Goal: Task Accomplishment & Management: Use online tool/utility

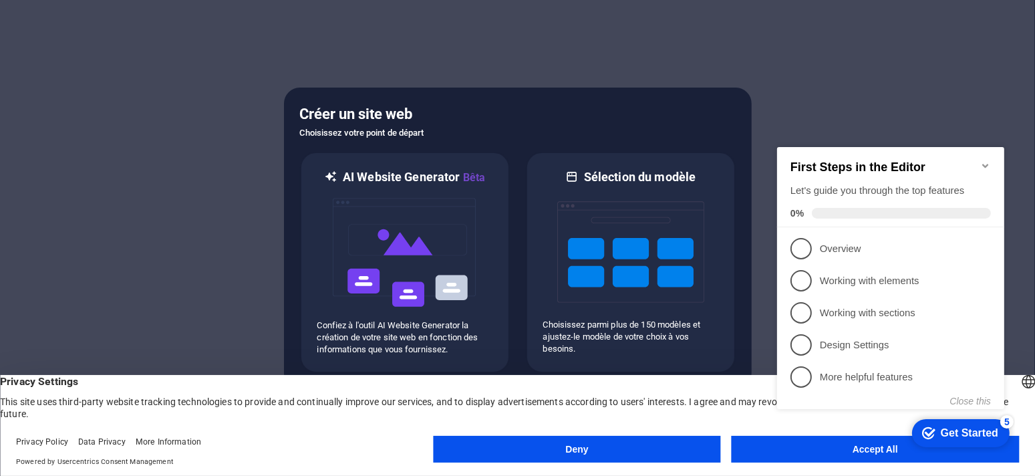
click at [869, 454] on appcues-checklist "Contextual help checklist present on screen" at bounding box center [893, 291] width 243 height 327
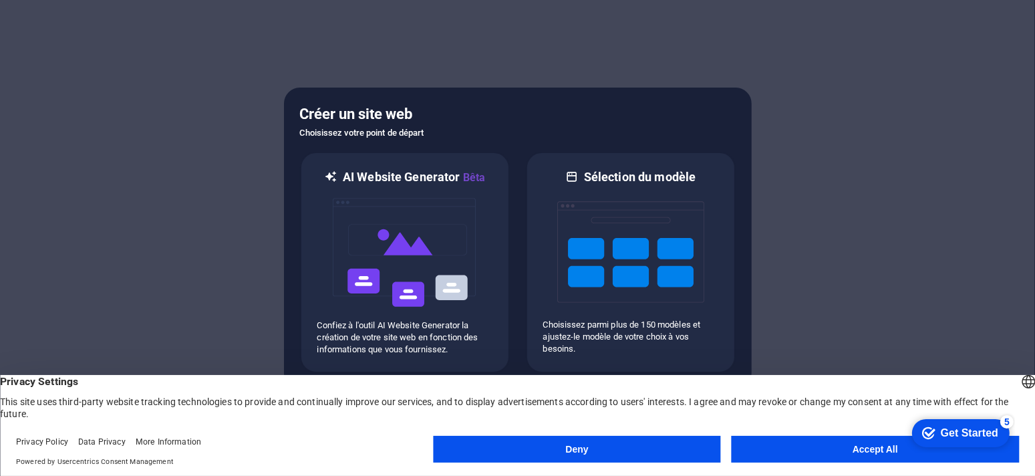
click at [836, 448] on button "Accept All" at bounding box center [875, 449] width 287 height 27
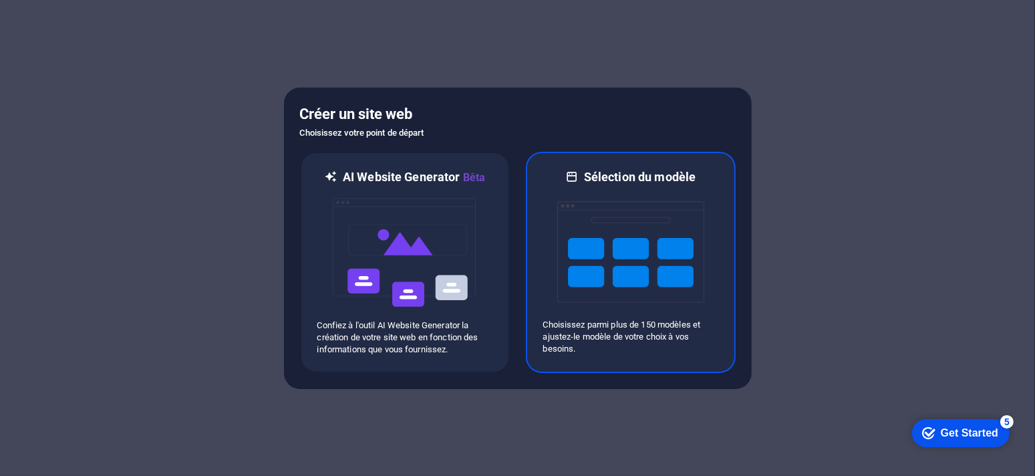
click at [658, 256] on img at bounding box center [630, 252] width 147 height 134
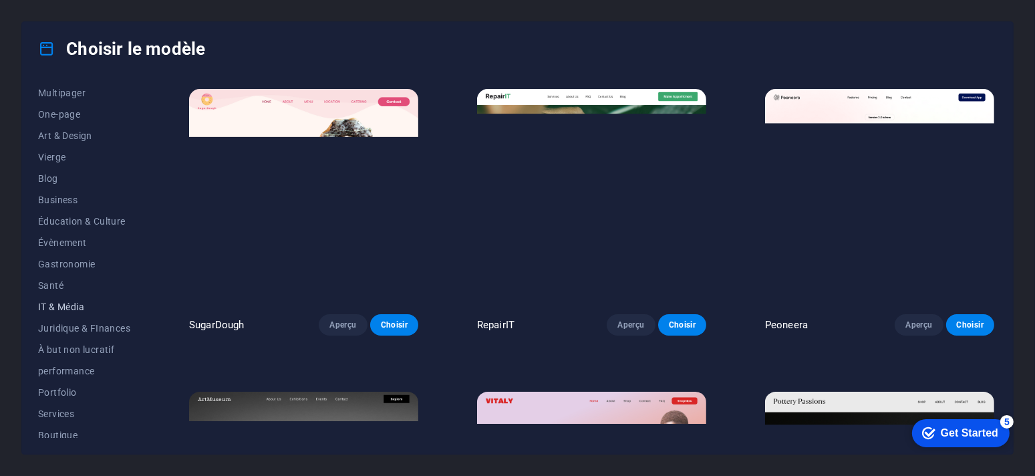
scroll to position [134, 0]
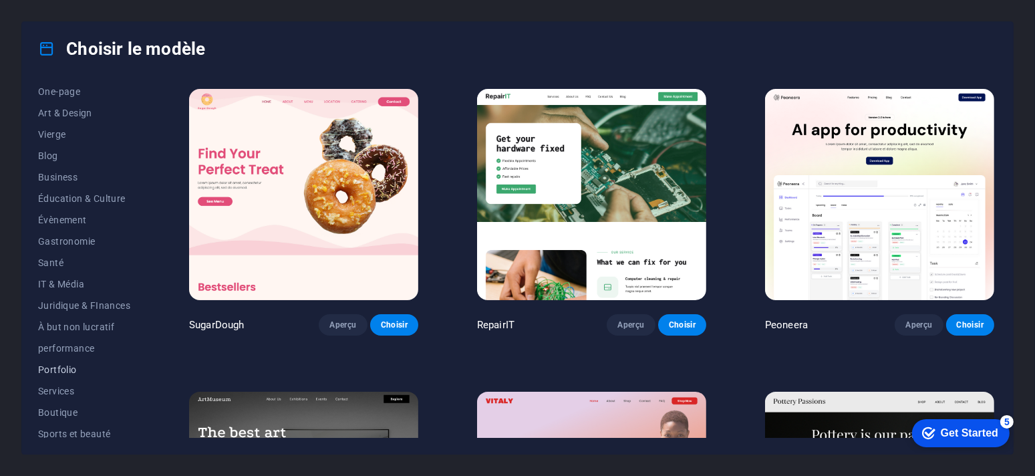
click at [59, 368] on span "Portfolio" at bounding box center [84, 369] width 92 height 11
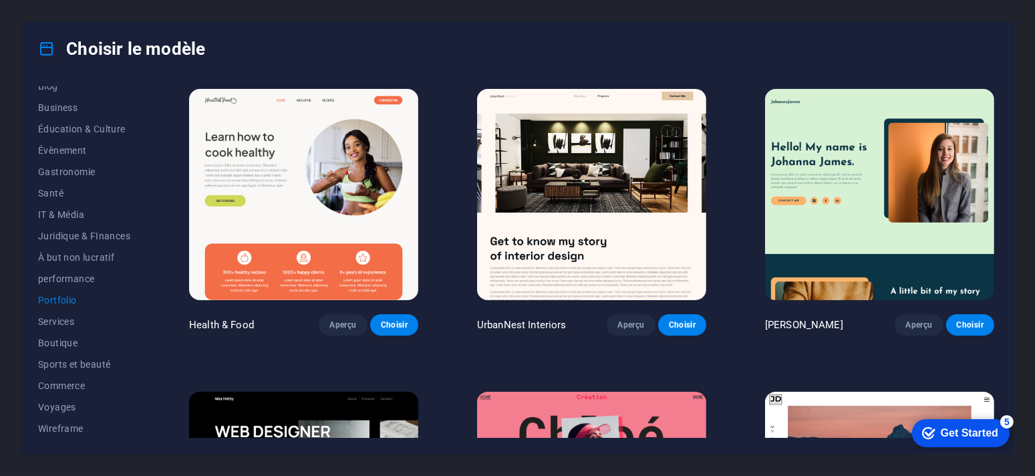
scroll to position [0, 0]
click at [60, 295] on span "Portfolio" at bounding box center [84, 300] width 92 height 11
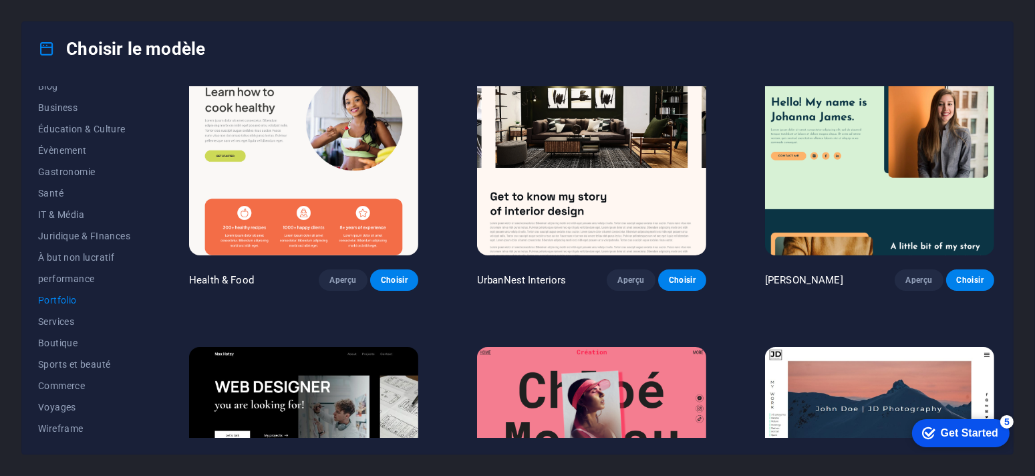
scroll to position [67, 0]
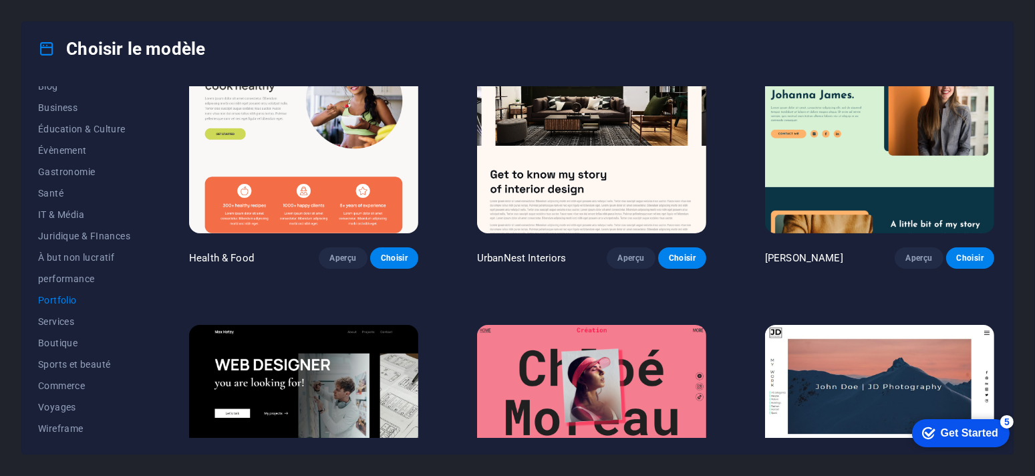
click at [579, 172] on img at bounding box center [591, 127] width 229 height 211
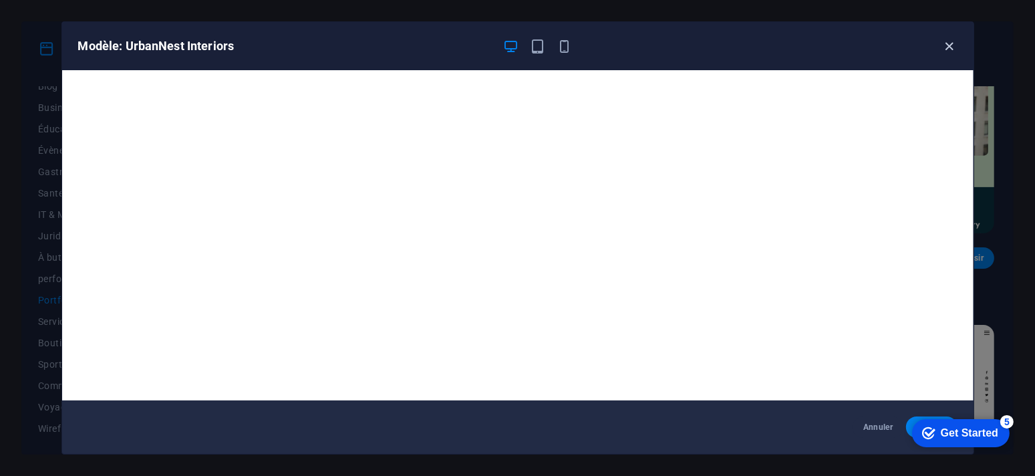
click at [953, 49] on icon "button" at bounding box center [949, 46] width 15 height 15
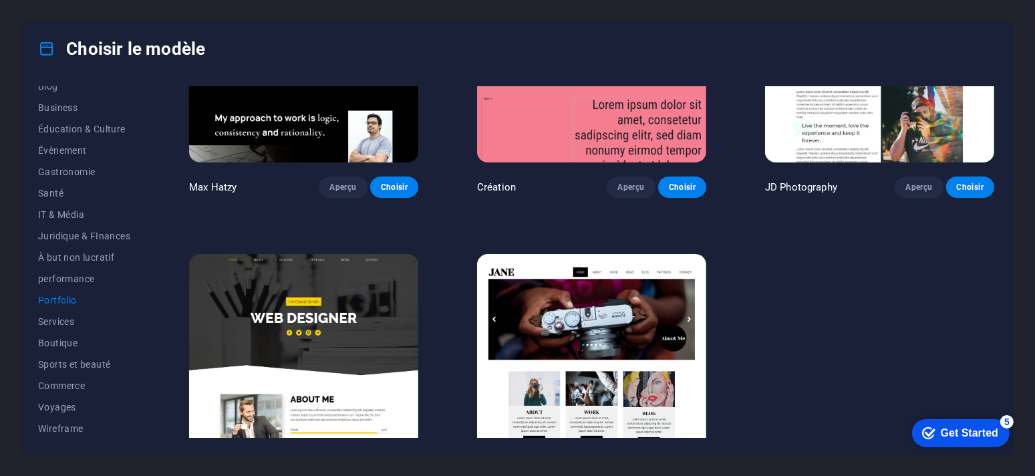
scroll to position [499, 0]
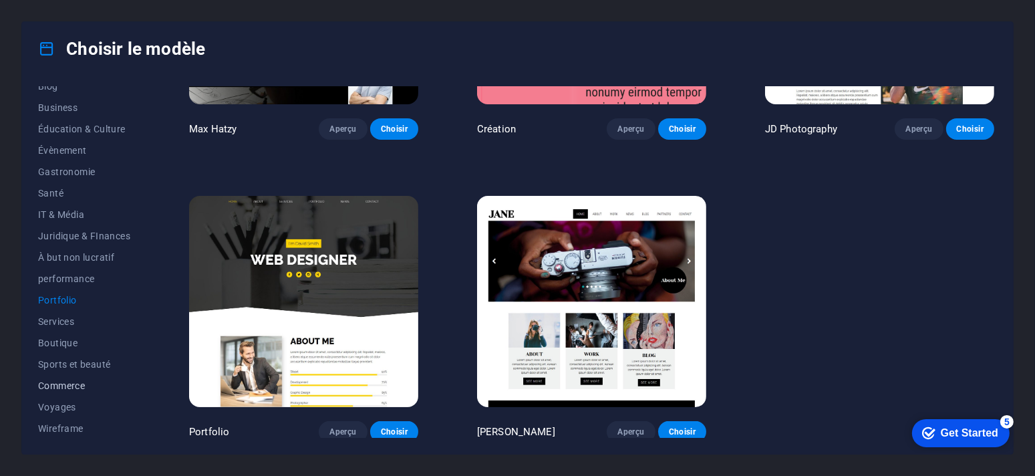
click at [58, 386] on span "Commerce" at bounding box center [84, 385] width 92 height 11
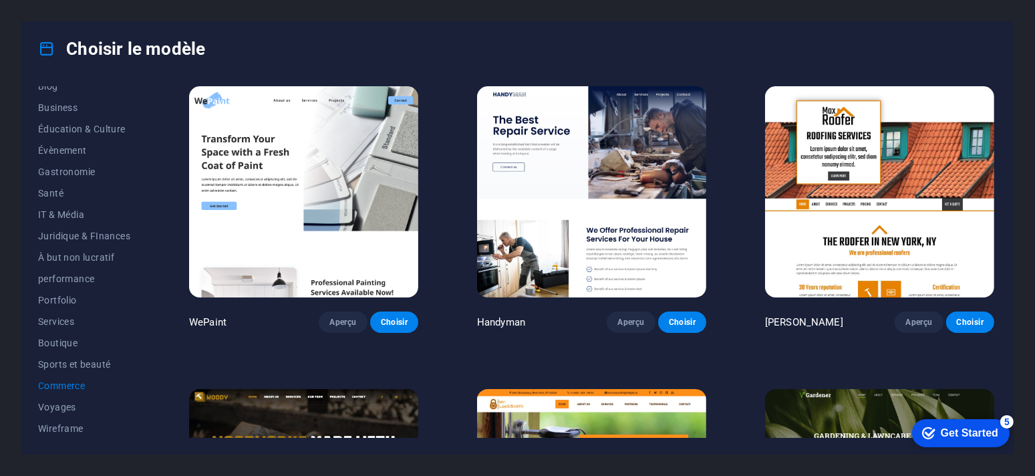
scroll to position [0, 0]
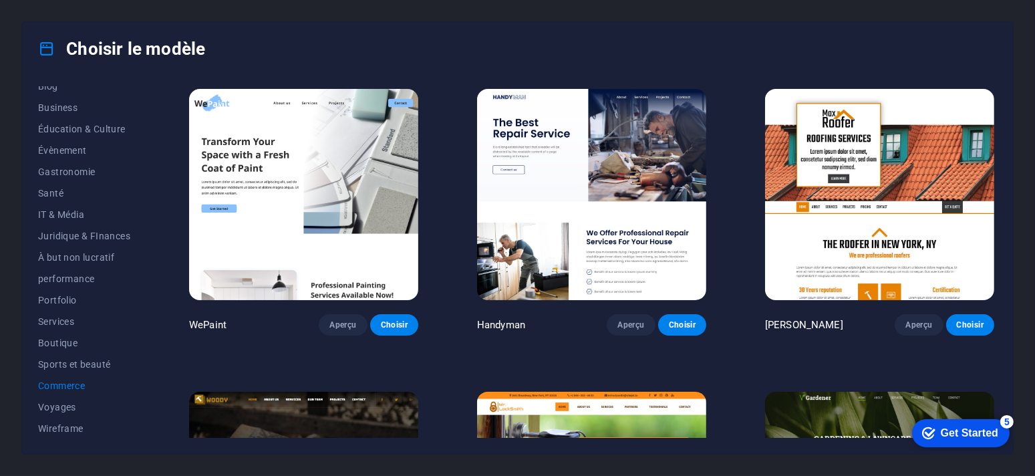
click at [865, 178] on img at bounding box center [879, 194] width 229 height 211
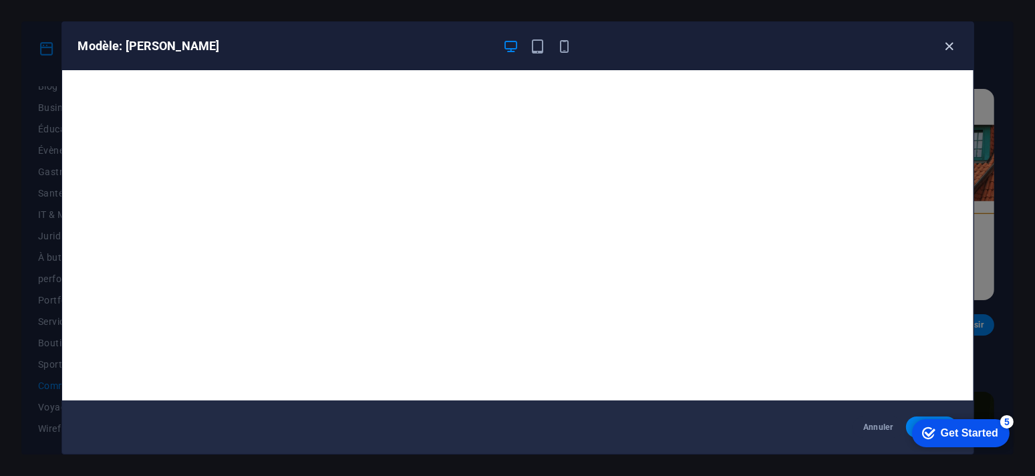
click at [947, 41] on icon "button" at bounding box center [949, 46] width 15 height 15
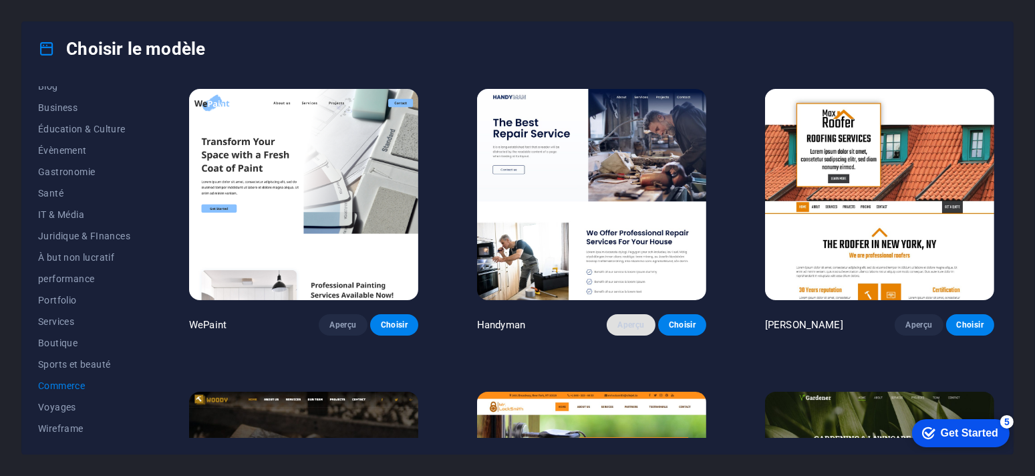
click at [632, 324] on span "Aperçu" at bounding box center [630, 324] width 27 height 11
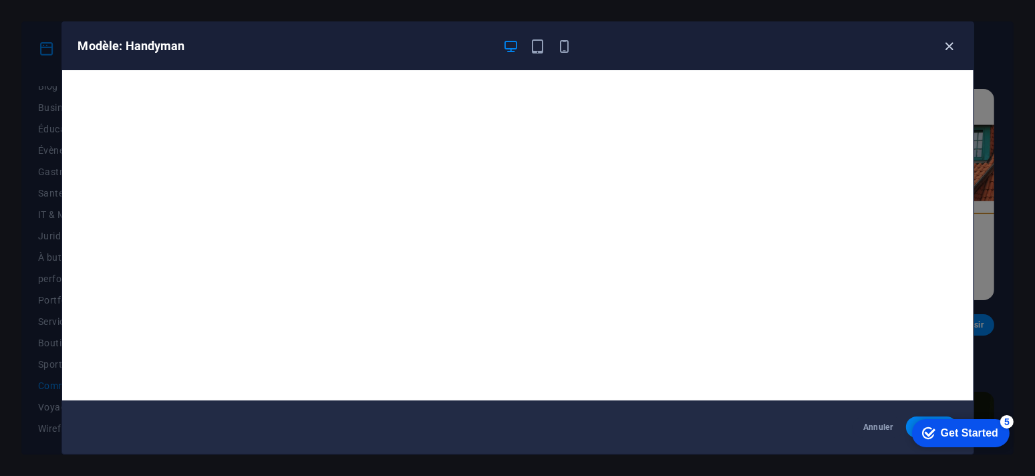
click at [949, 47] on icon "button" at bounding box center [949, 46] width 15 height 15
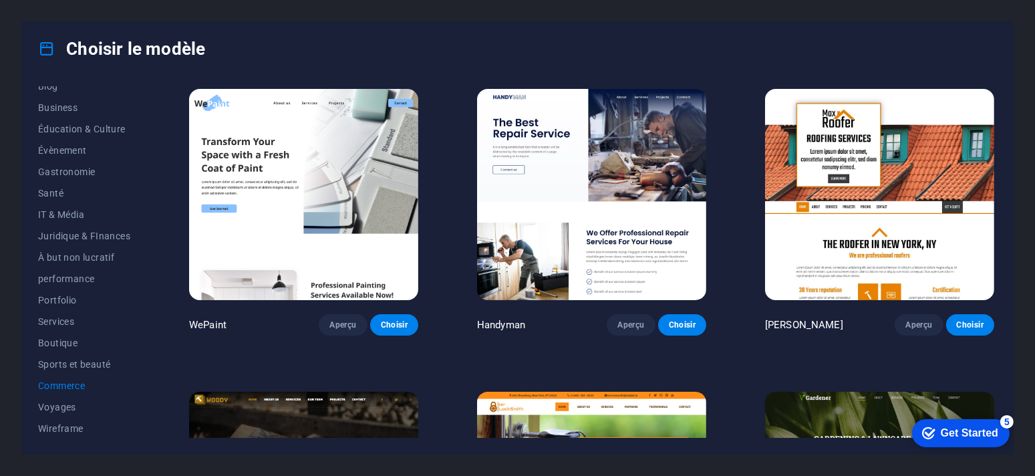
scroll to position [67, 0]
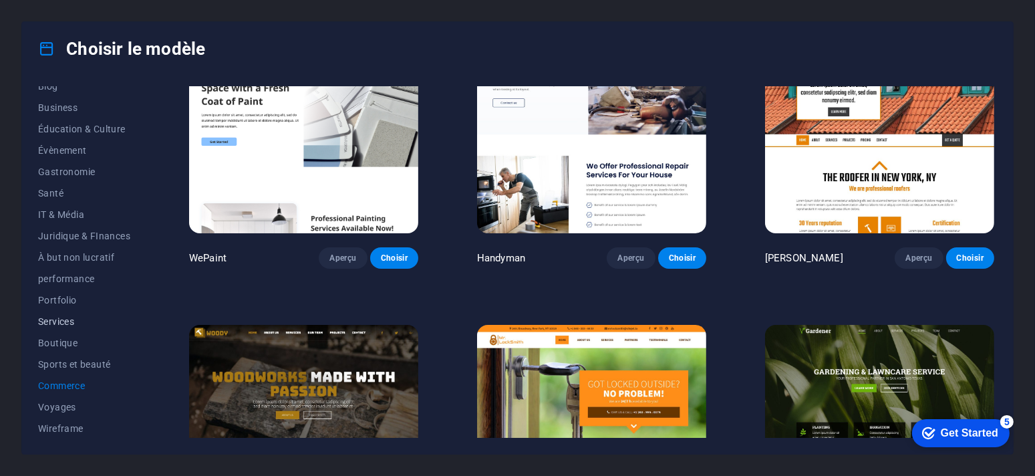
click at [55, 320] on span "Services" at bounding box center [84, 321] width 92 height 11
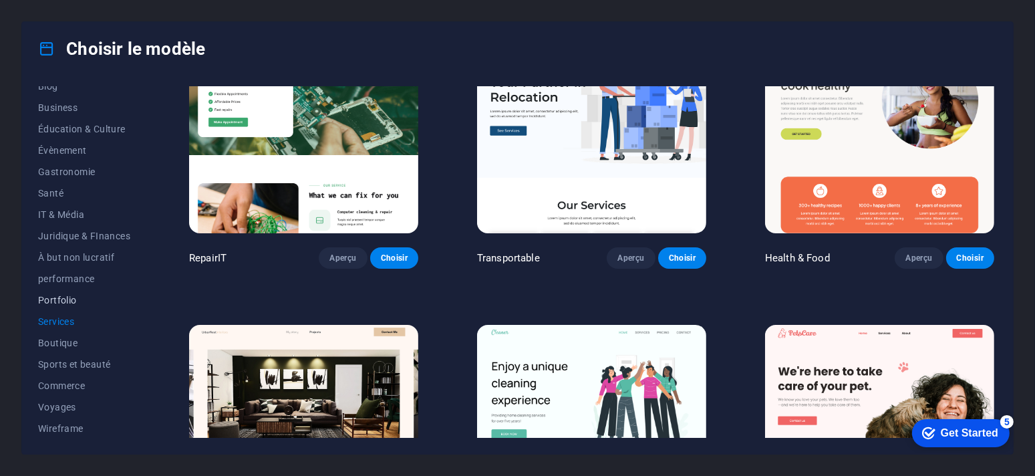
click at [65, 297] on span "Portfolio" at bounding box center [84, 300] width 92 height 11
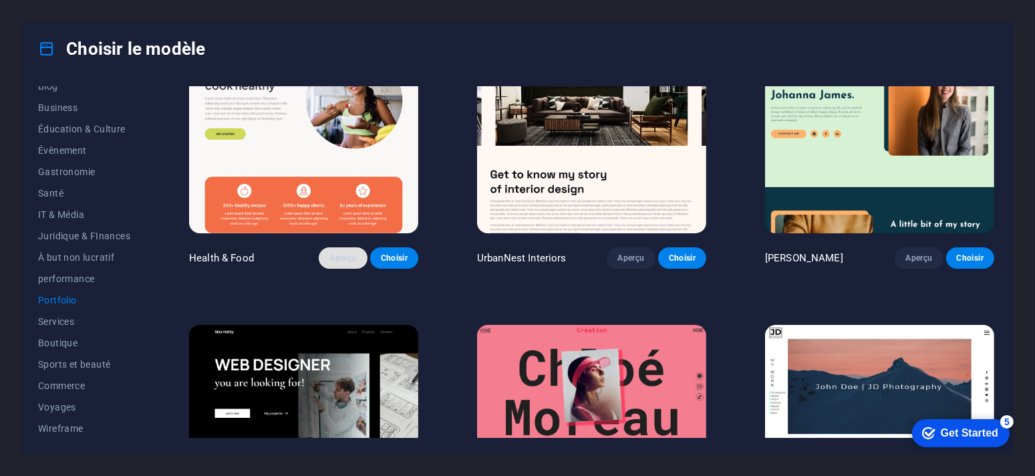
click at [339, 253] on span "Aperçu" at bounding box center [342, 258] width 27 height 11
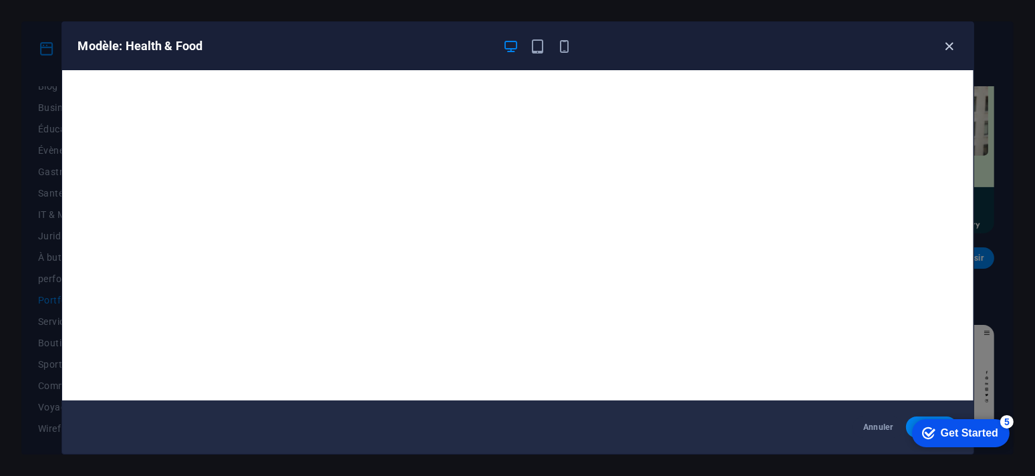
click at [950, 43] on icon "button" at bounding box center [949, 46] width 15 height 15
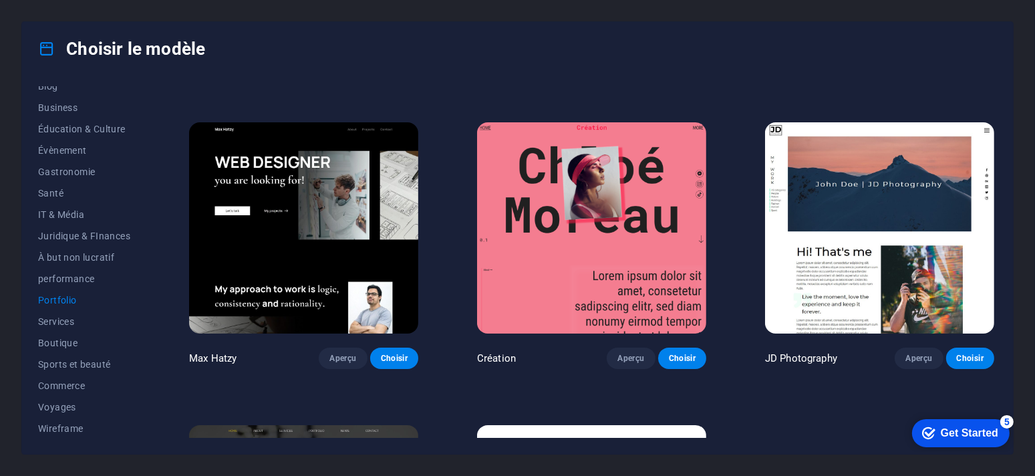
scroll to position [334, 0]
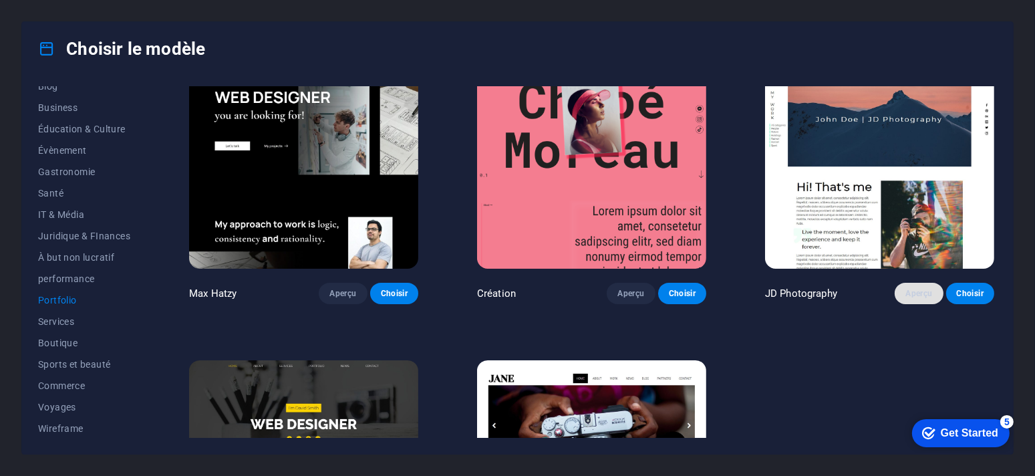
click at [920, 291] on span "Aperçu" at bounding box center [918, 293] width 27 height 11
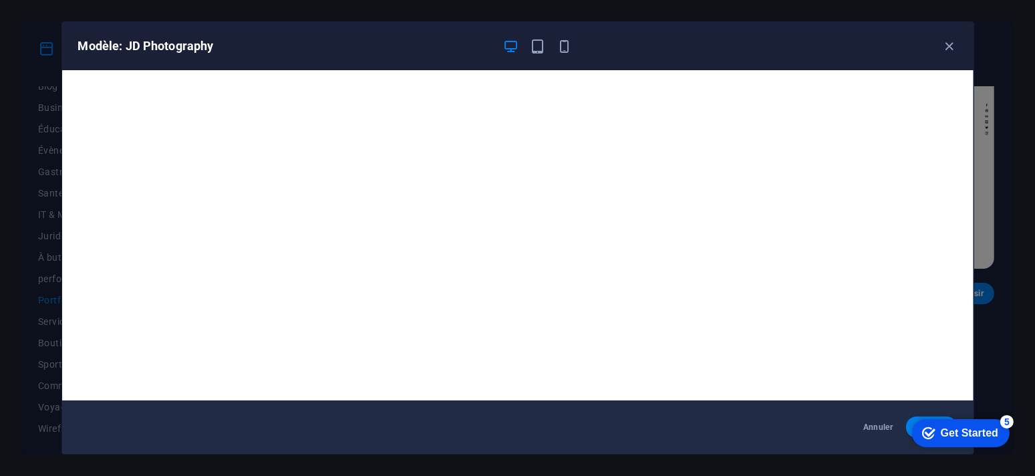
scroll to position [3, 0]
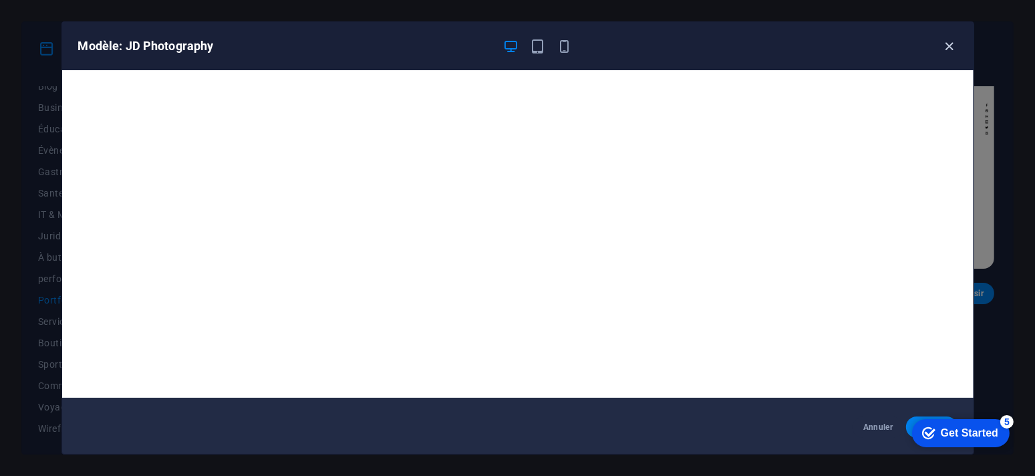
click at [952, 43] on icon "button" at bounding box center [949, 46] width 15 height 15
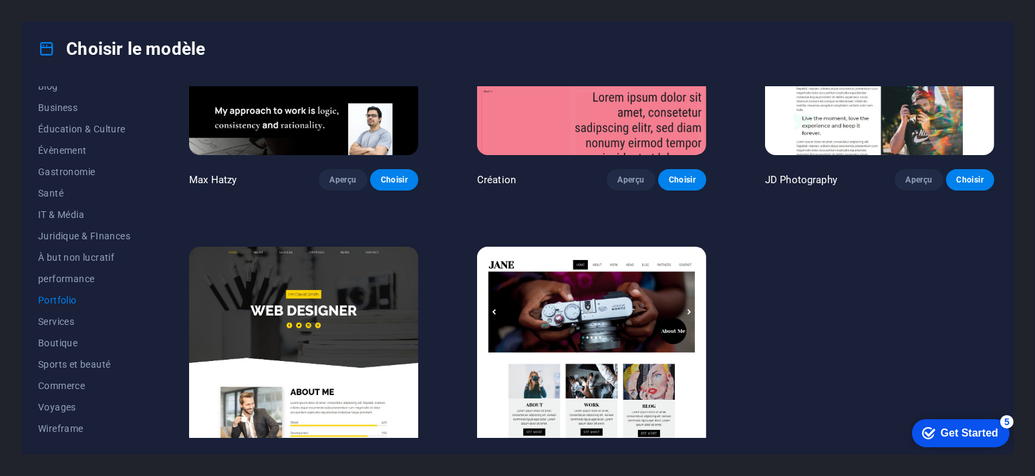
scroll to position [468, 0]
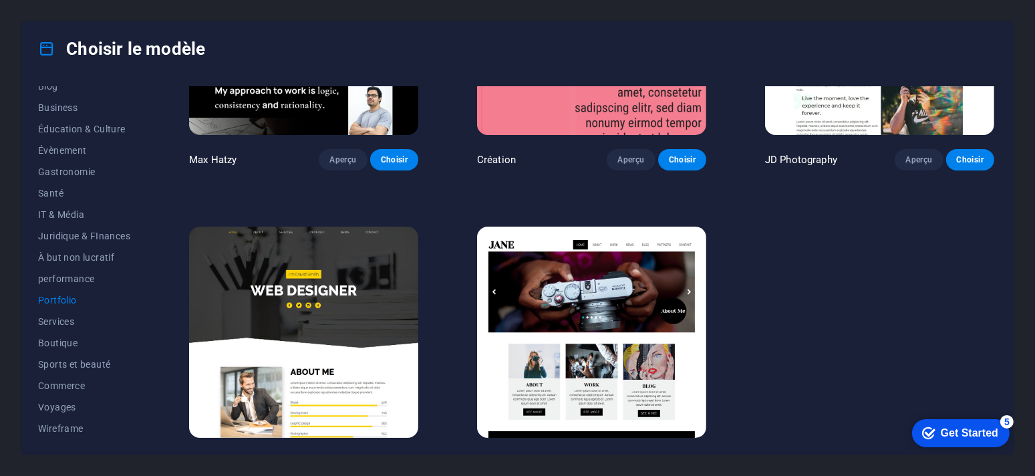
click at [595, 333] on img at bounding box center [591, 332] width 229 height 211
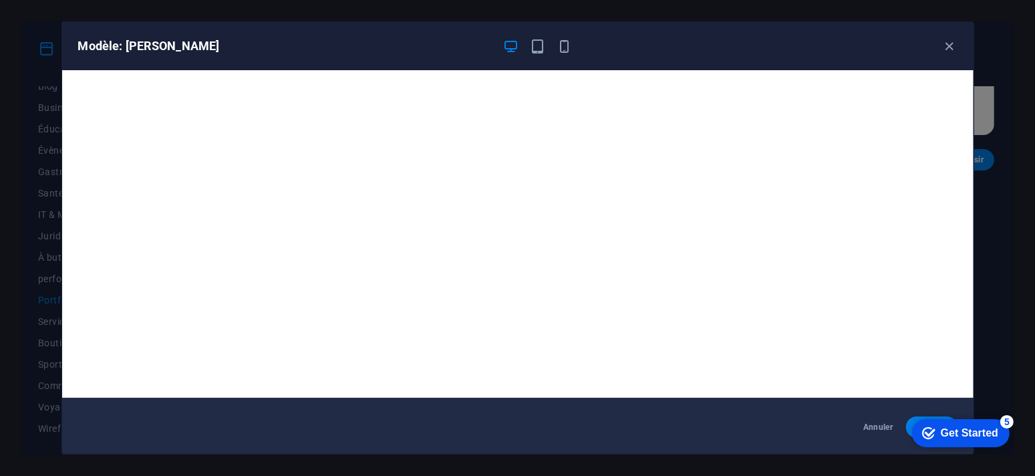
scroll to position [0, 0]
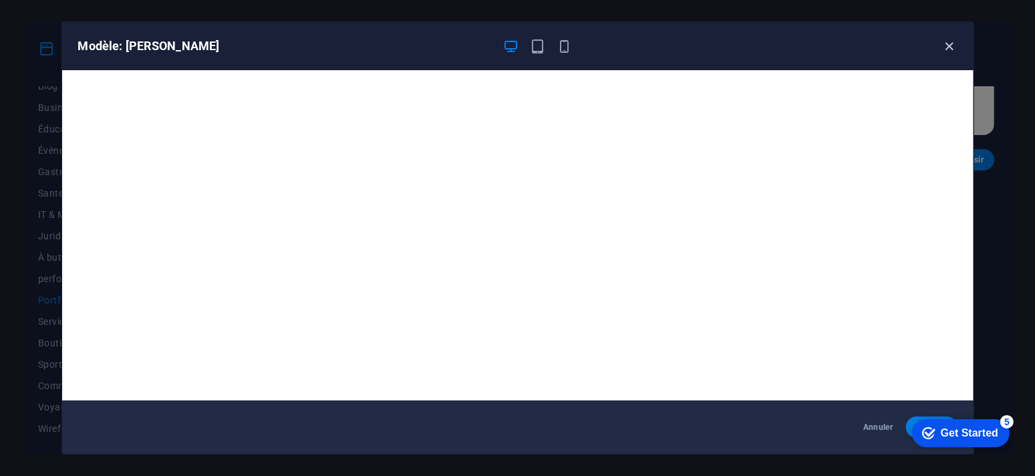
click at [952, 39] on icon "button" at bounding box center [949, 46] width 15 height 15
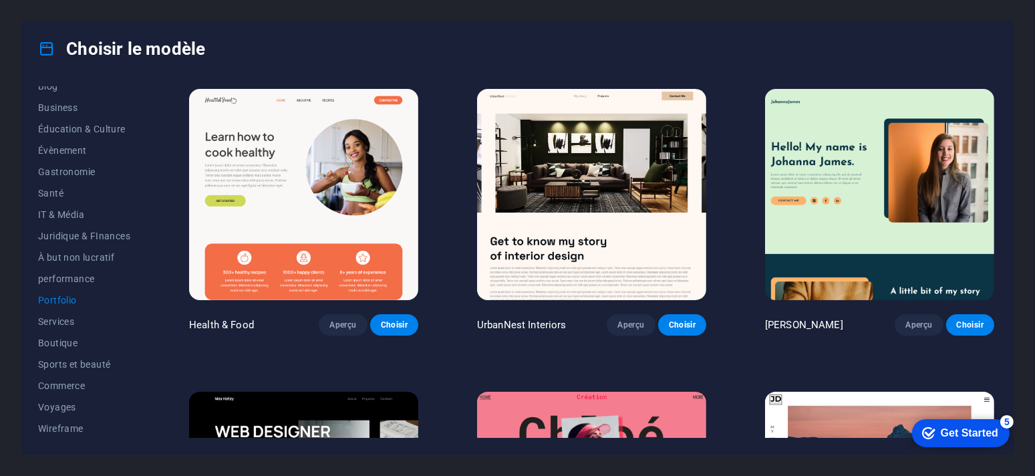
click at [966, 422] on div "checkmark Get Started 5" at bounding box center [960, 432] width 98 height 28
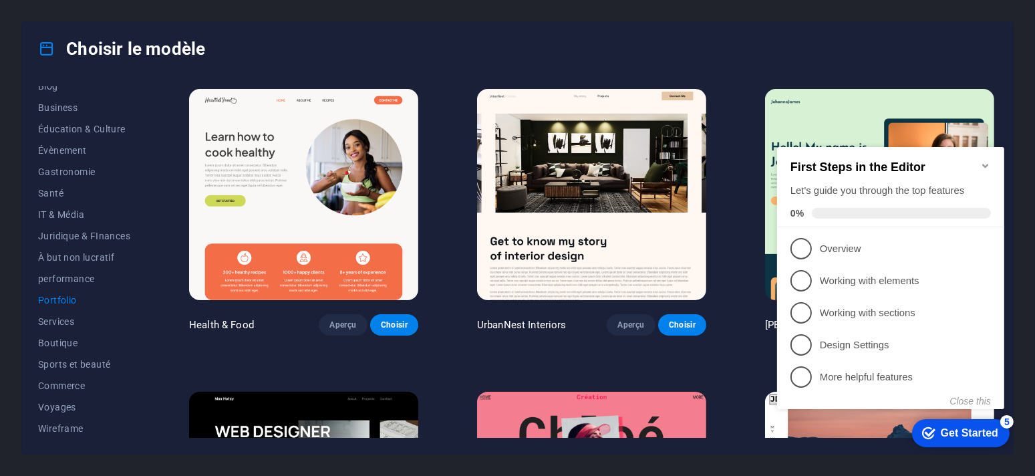
click at [640, 47] on div "Choisir le modèle" at bounding box center [517, 48] width 991 height 53
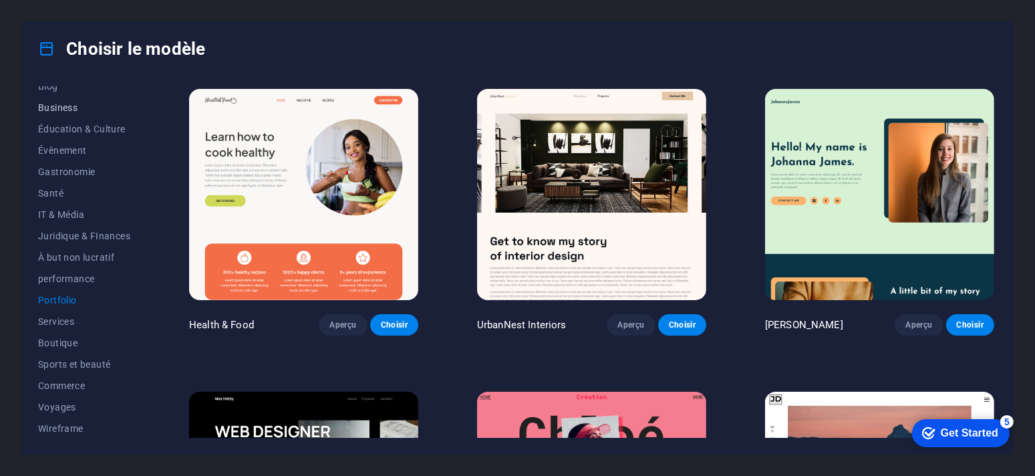
click at [61, 102] on span "Business" at bounding box center [84, 107] width 92 height 11
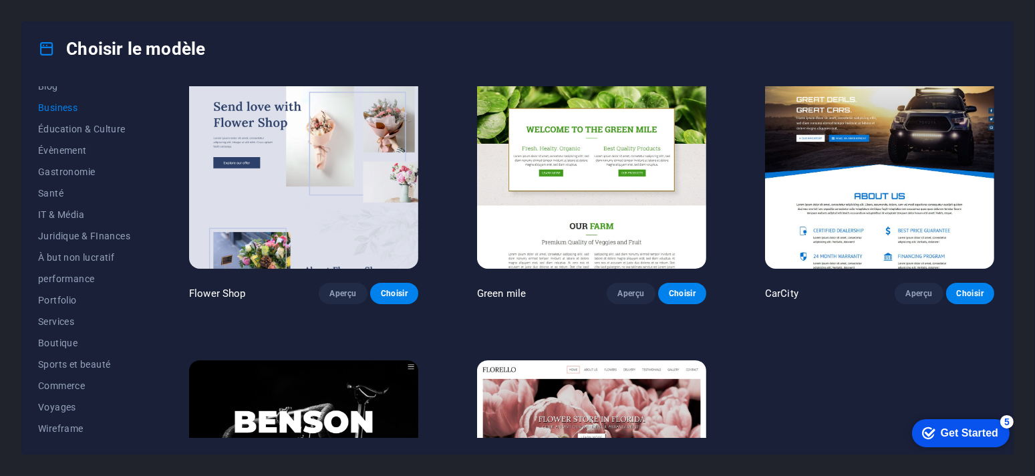
scroll to position [499, 0]
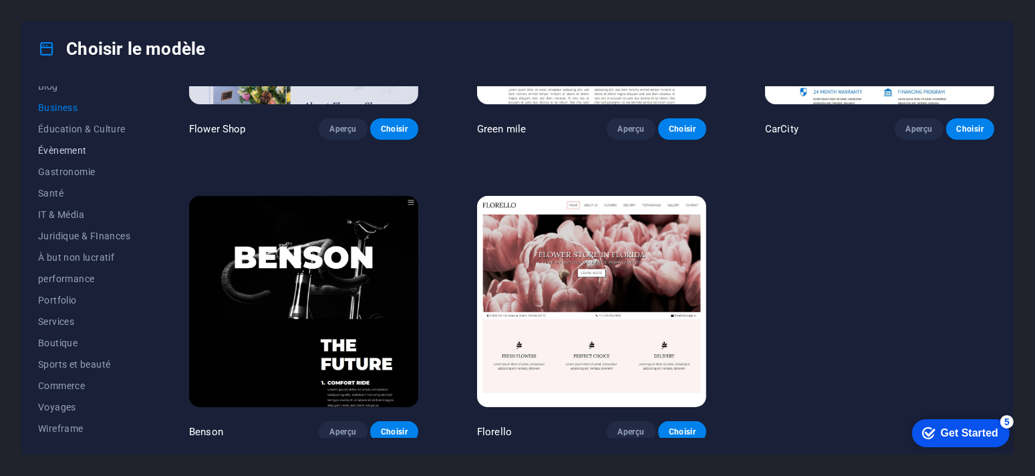
click at [55, 148] on span "Évènement" at bounding box center [84, 150] width 92 height 11
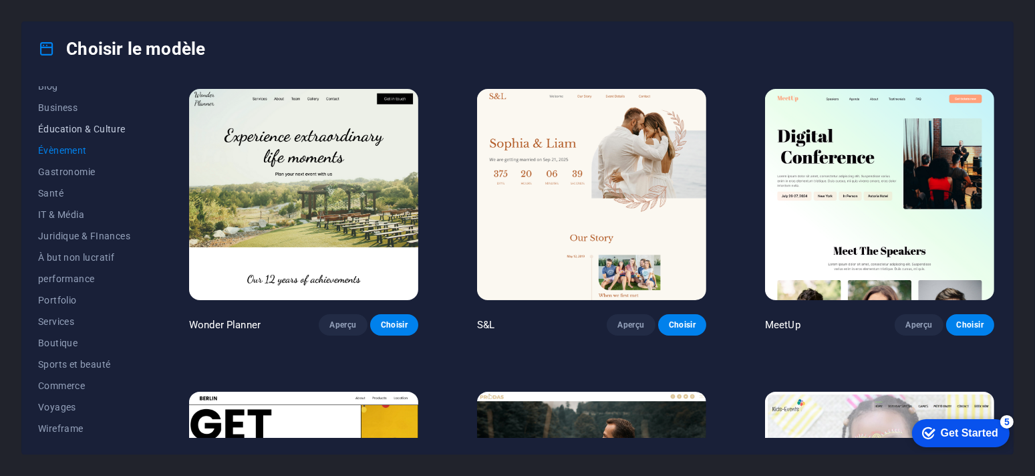
click at [74, 124] on span "Éducation & Culture" at bounding box center [84, 129] width 92 height 11
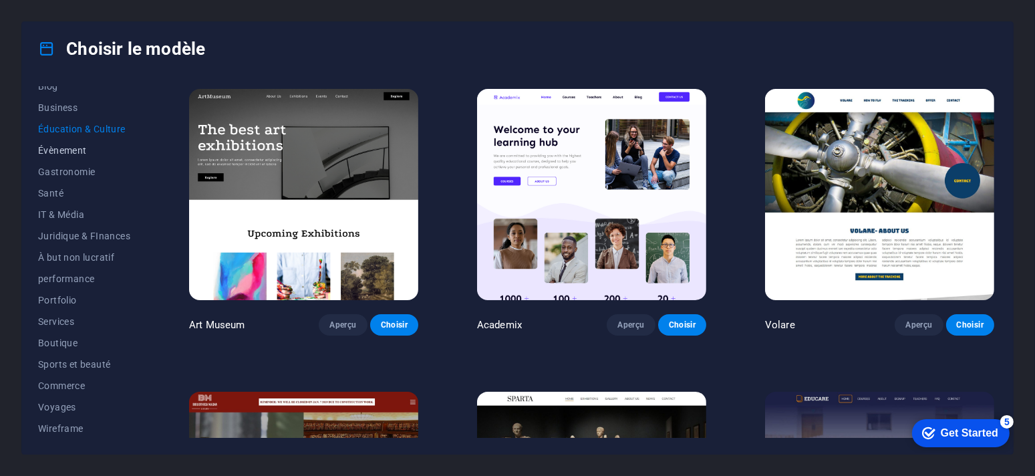
click at [63, 145] on span "Évènement" at bounding box center [84, 150] width 92 height 11
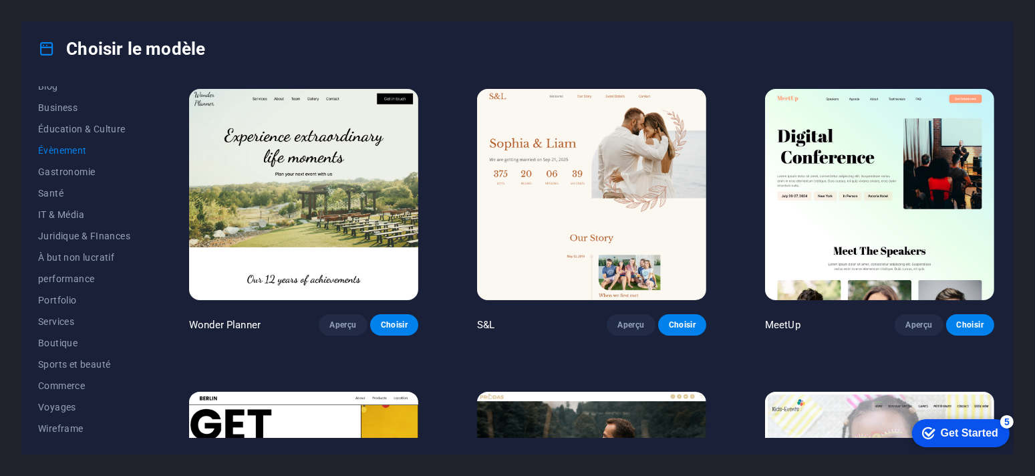
click at [516, 191] on img at bounding box center [591, 194] width 229 height 211
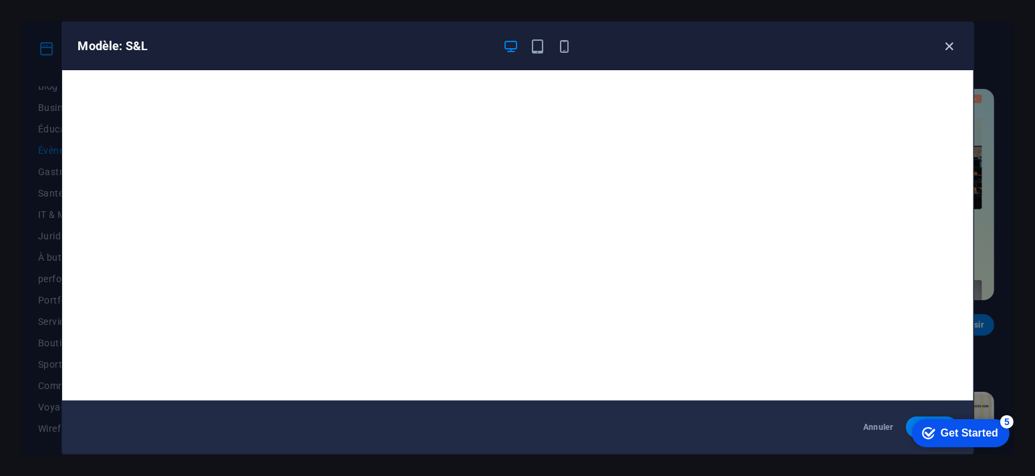
click at [954, 43] on icon "button" at bounding box center [949, 46] width 15 height 15
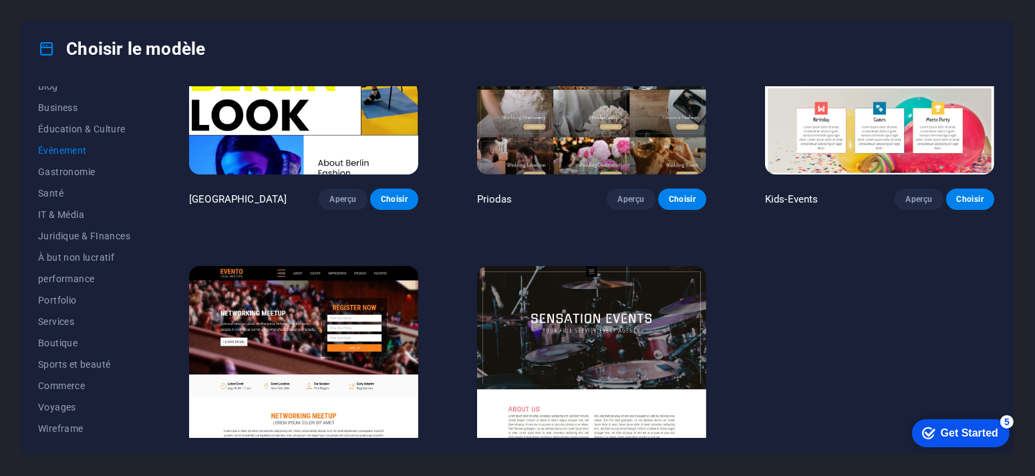
scroll to position [468, 0]
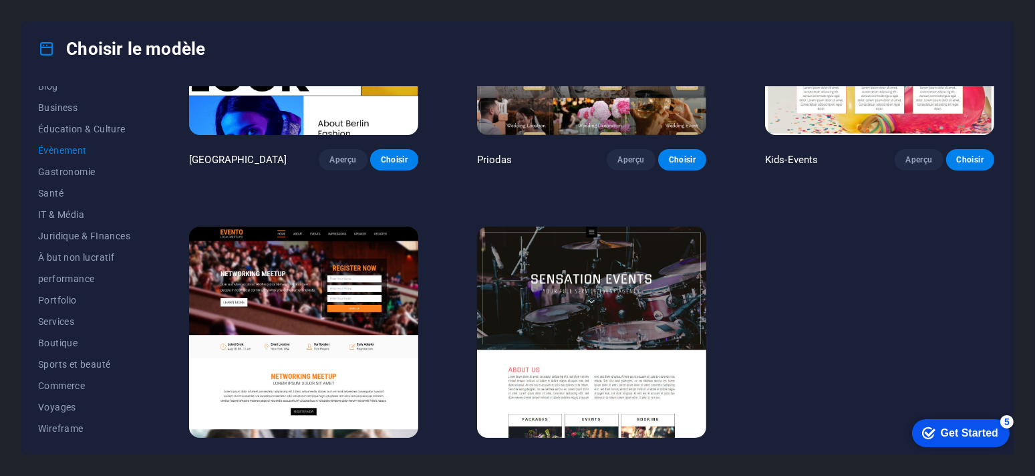
click at [337, 290] on img at bounding box center [303, 332] width 229 height 211
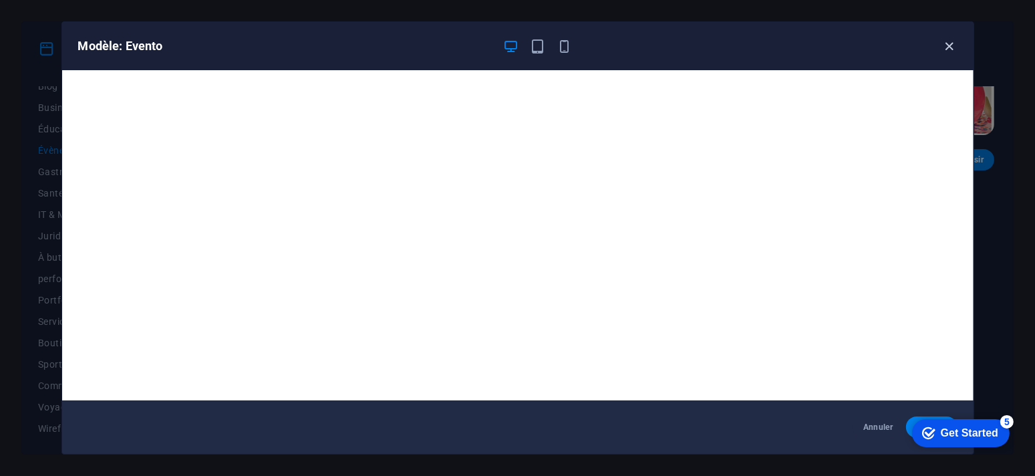
click at [947, 44] on icon "button" at bounding box center [949, 46] width 15 height 15
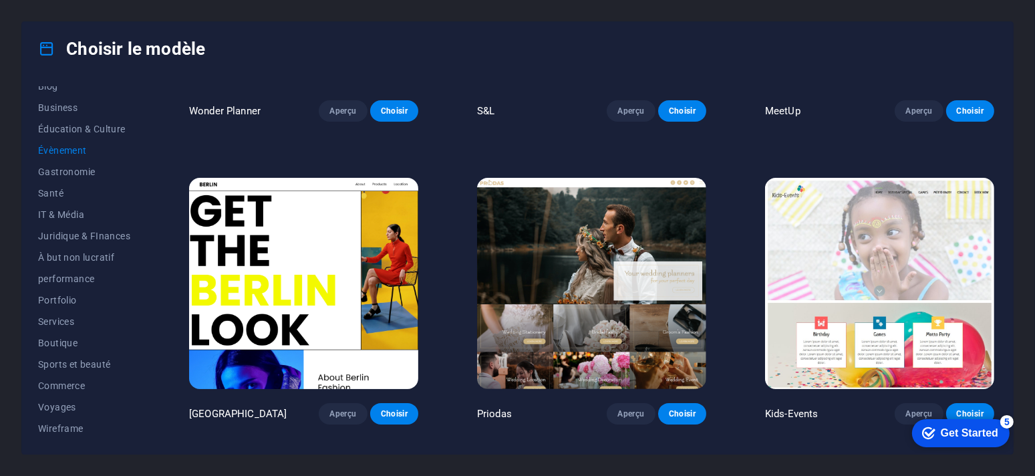
scroll to position [134, 0]
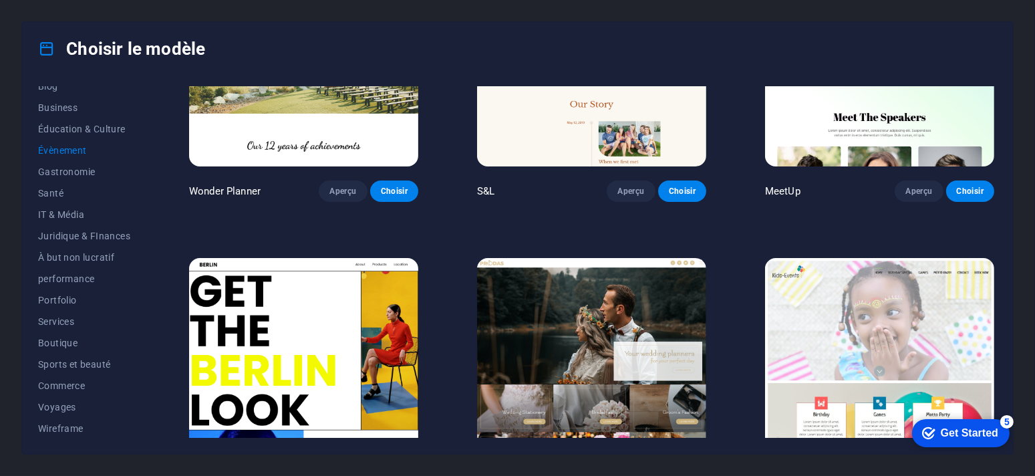
click at [593, 351] on img at bounding box center [591, 363] width 229 height 211
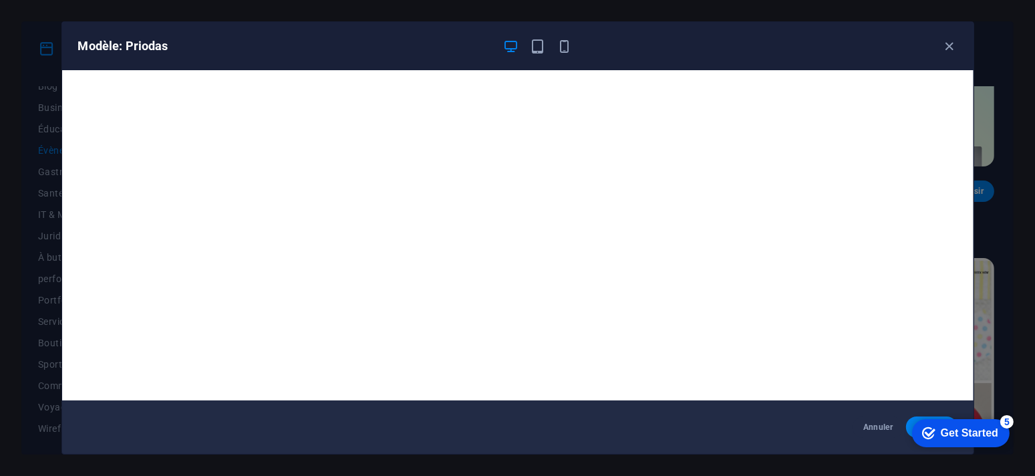
click at [950, 428] on div "Get Started" at bounding box center [968, 432] width 57 height 12
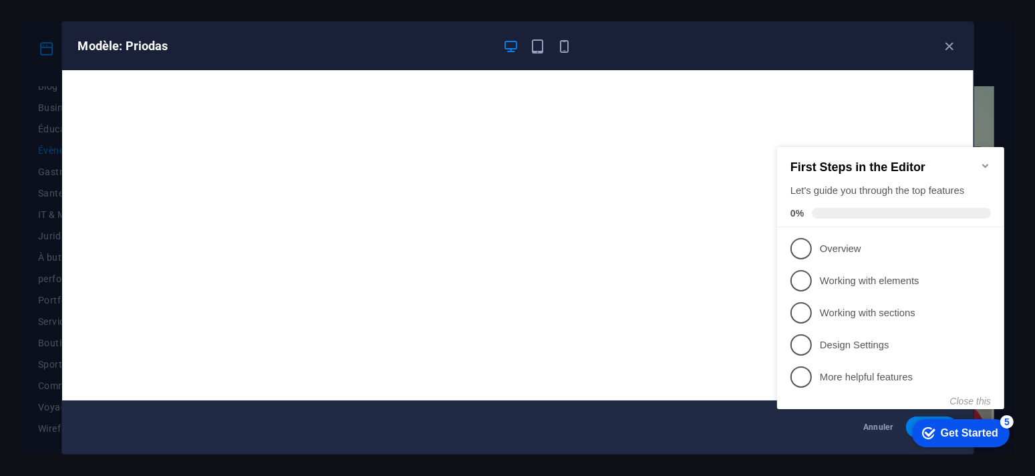
click at [695, 44] on div "Modèle: Priodas" at bounding box center [509, 46] width 863 height 16
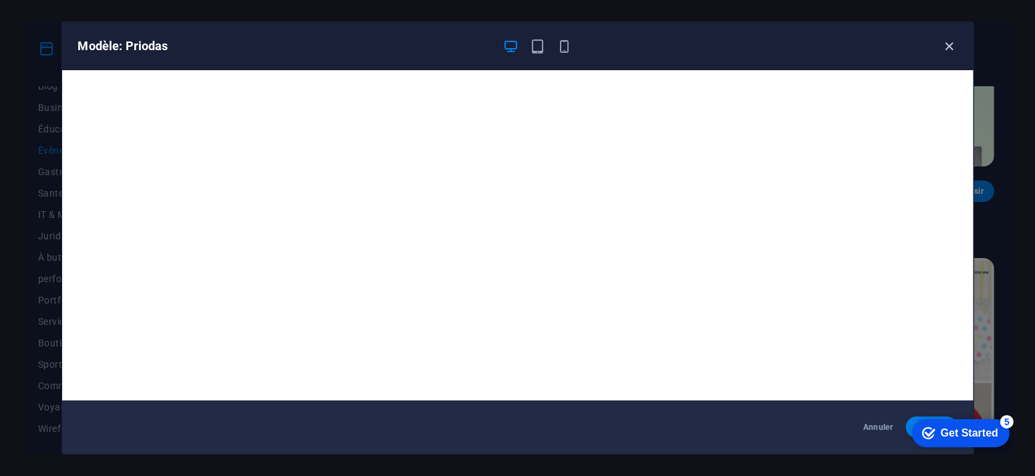
click at [946, 47] on icon "button" at bounding box center [949, 46] width 15 height 15
